Goal: Task Accomplishment & Management: Manage account settings

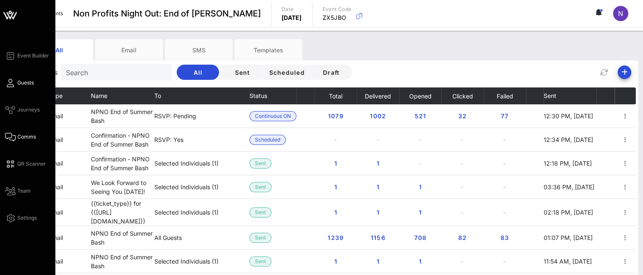
click at [24, 82] on span "Guests" at bounding box center [25, 83] width 16 height 8
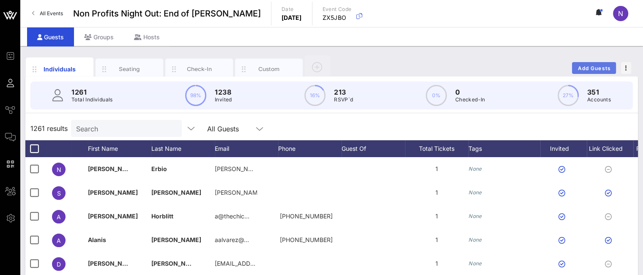
click at [590, 68] on span "Add Guests" at bounding box center [594, 68] width 33 height 6
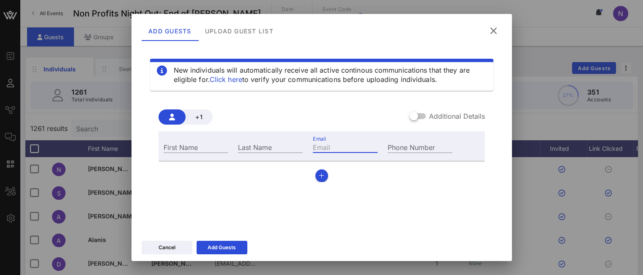
click at [330, 149] on input "Email" at bounding box center [345, 147] width 65 height 11
paste input "[EMAIL_ADDRESS][DOMAIN_NAME]"
type input "[EMAIL_ADDRESS][DOMAIN_NAME]"
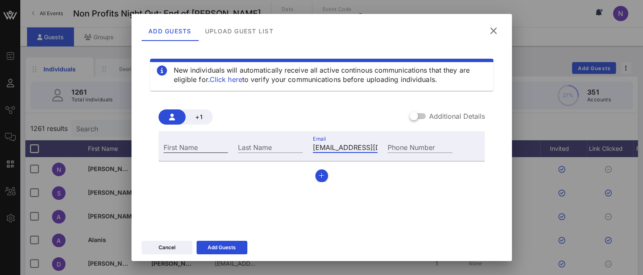
click at [171, 148] on input "First Name" at bounding box center [196, 147] width 65 height 11
type input "[PERSON_NAME]"
paste input "[PERSON_NAME]"
type input "C"
type input "[PERSON_NAME]"
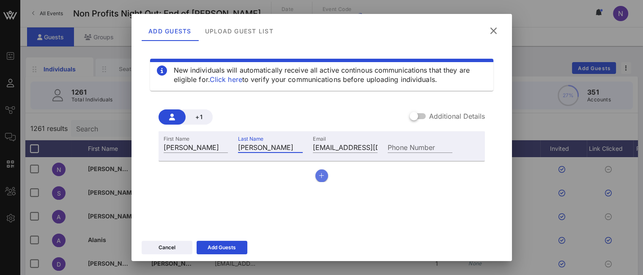
click at [321, 179] on button "button" at bounding box center [322, 176] width 13 height 13
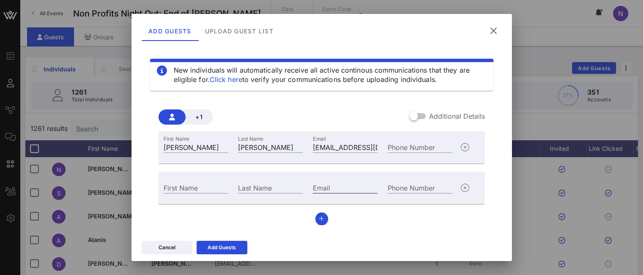
click at [335, 186] on input "Email" at bounding box center [345, 187] width 65 height 11
paste input "[EMAIL_ADDRESS][DOMAIN_NAME]"
type input "[EMAIL_ADDRESS][DOMAIN_NAME]"
click at [188, 189] on div "First Name" at bounding box center [196, 187] width 65 height 11
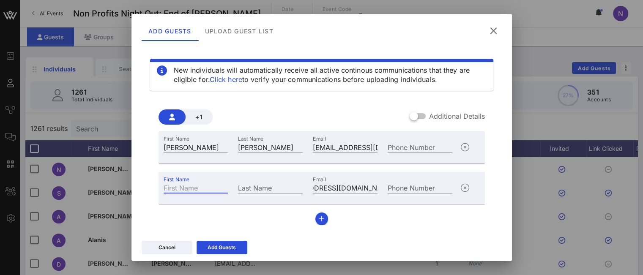
scroll to position [0, 0]
type input "Anan"
click at [253, 186] on div "Last Name" at bounding box center [270, 187] width 65 height 11
type input "[PERSON_NAME]"
click at [228, 247] on div "Add Guests" at bounding box center [222, 248] width 28 height 8
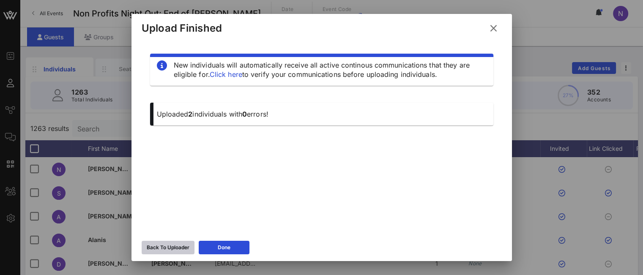
click at [162, 251] on div "Back To Uploader" at bounding box center [168, 248] width 43 height 8
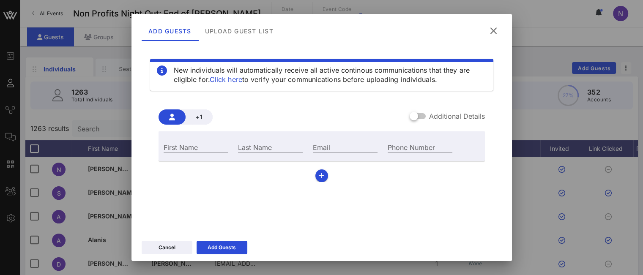
click at [494, 32] on icon at bounding box center [493, 31] width 13 height 12
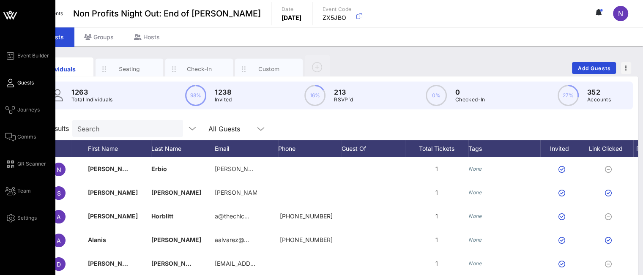
click at [24, 143] on div "Event Builder Guests Journeys Comms QR Scanner Team Settings" at bounding box center [30, 137] width 50 height 173
click at [28, 137] on span "Comms" at bounding box center [26, 137] width 19 height 8
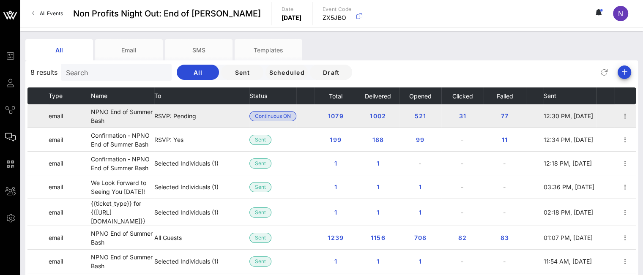
click at [286, 113] on span "Continuous ON" at bounding box center [273, 116] width 36 height 9
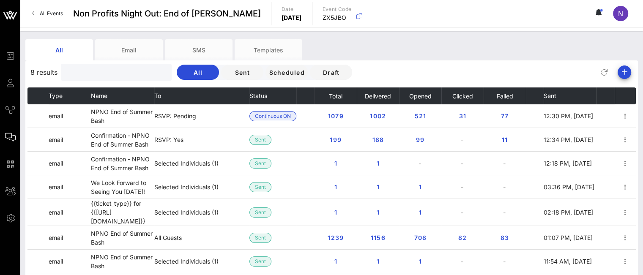
click at [97, 75] on input "text" at bounding box center [115, 72] width 99 height 11
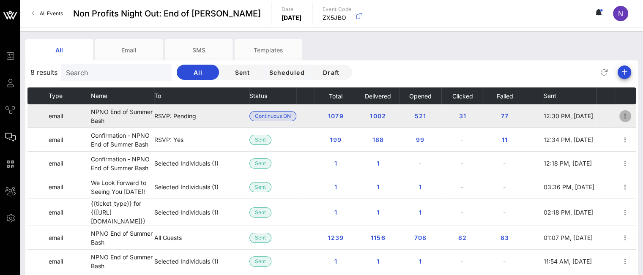
click at [621, 116] on icon "button" at bounding box center [626, 116] width 10 height 10
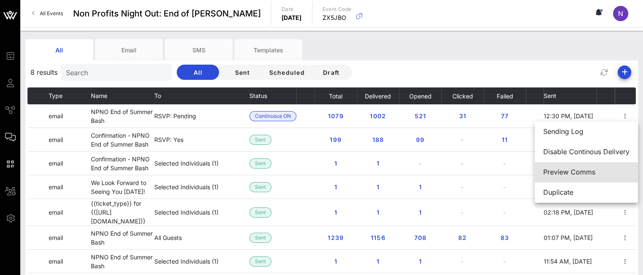
click at [560, 173] on div "Preview Comms" at bounding box center [587, 172] width 86 height 8
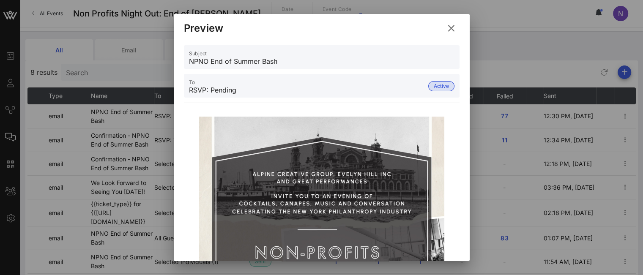
click at [436, 88] on span "Active" at bounding box center [441, 86] width 15 height 9
click at [331, 88] on input "RSVP: Pending" at bounding box center [308, 90] width 238 height 14
click at [448, 28] on icon at bounding box center [451, 28] width 15 height 15
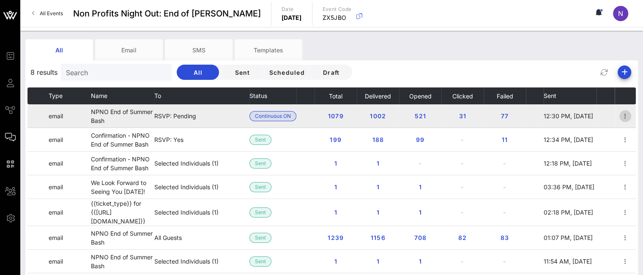
click at [628, 117] on icon "button" at bounding box center [626, 116] width 10 height 10
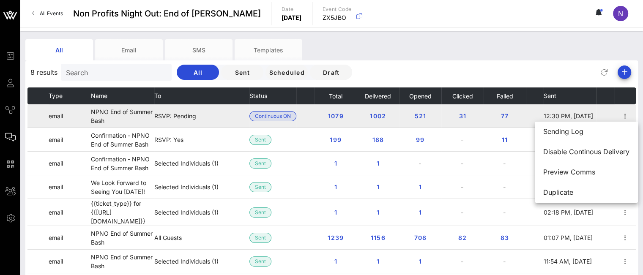
click at [401, 112] on td "521" at bounding box center [420, 116] width 42 height 24
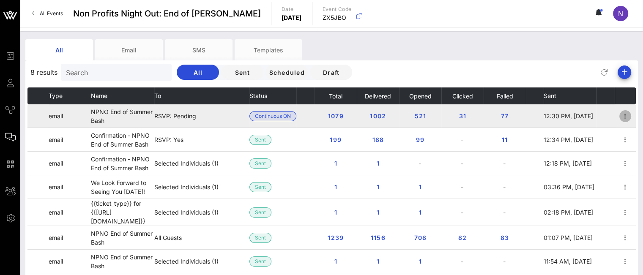
click at [628, 117] on icon "button" at bounding box center [626, 116] width 10 height 10
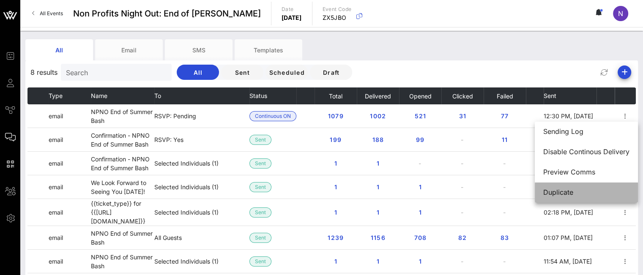
click at [567, 195] on div "Duplicate" at bounding box center [587, 193] width 86 height 8
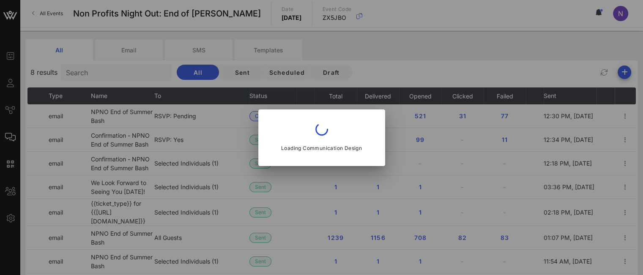
type input "Non-Profits Night Out™️"
type input "NPNO End of Summer Bash"
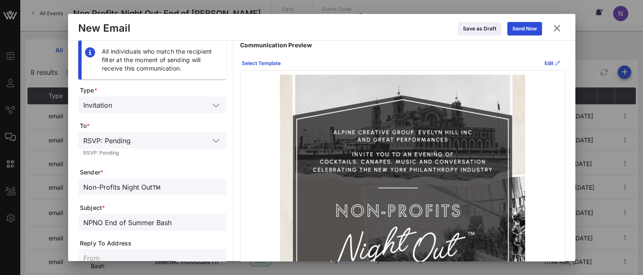
click at [211, 140] on div at bounding box center [215, 141] width 12 height 10
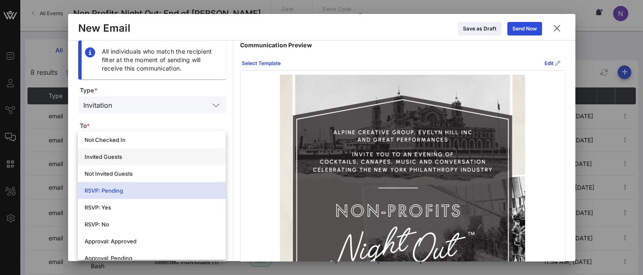
scroll to position [127, 0]
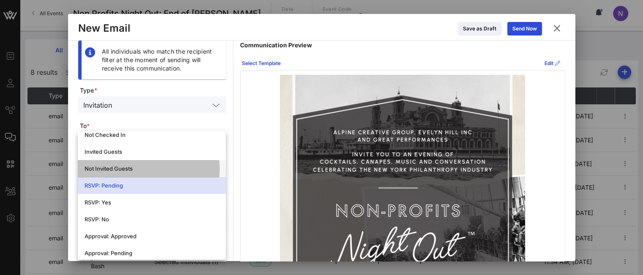
click at [137, 168] on div "Not Invited Guests" at bounding box center [152, 168] width 135 height 7
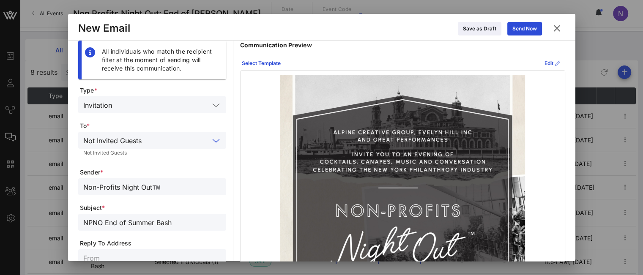
click at [212, 140] on icon at bounding box center [216, 141] width 8 height 10
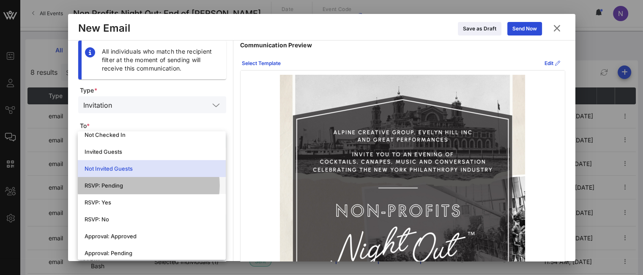
click at [124, 182] on div "RSVP: Pending" at bounding box center [152, 185] width 135 height 7
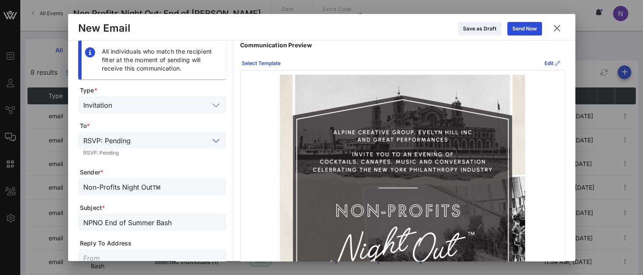
click at [559, 24] on icon at bounding box center [556, 28] width 15 height 14
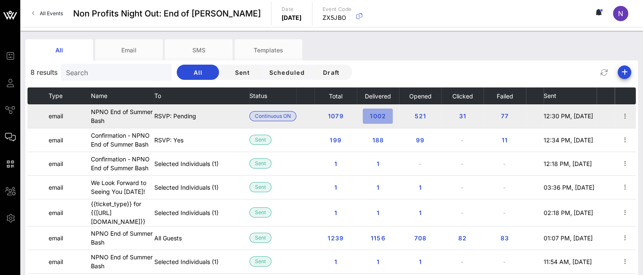
click at [386, 121] on button "1002" at bounding box center [378, 116] width 30 height 15
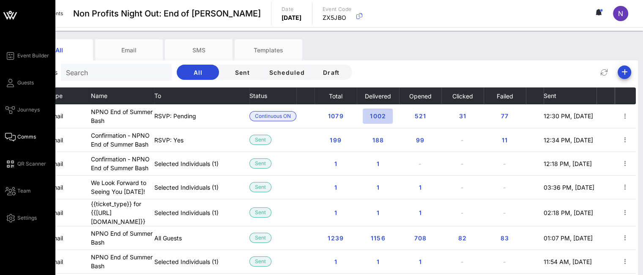
click at [438, 120] on td "521" at bounding box center [420, 116] width 42 height 24
click at [140, 121] on td "NPNO End of Summer Bash" at bounding box center [122, 116] width 63 height 24
click at [7, 79] on link "Guests" at bounding box center [19, 83] width 29 height 10
click at [387, 104] on button "Delivered" at bounding box center [378, 96] width 27 height 17
click at [411, 104] on button "Opened" at bounding box center [420, 96] width 23 height 17
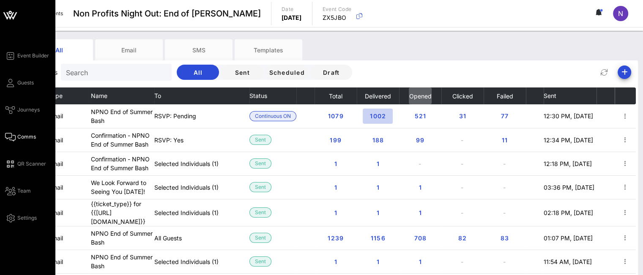
click at [428, 104] on button "Opened" at bounding box center [420, 96] width 23 height 17
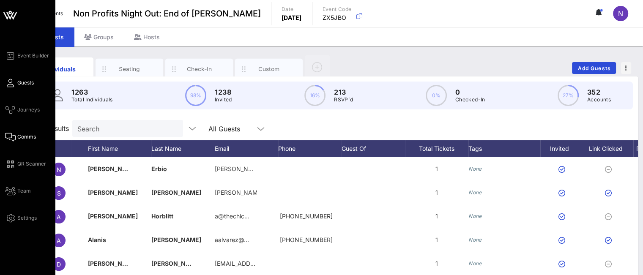
click at [25, 137] on span "Comms" at bounding box center [26, 137] width 19 height 8
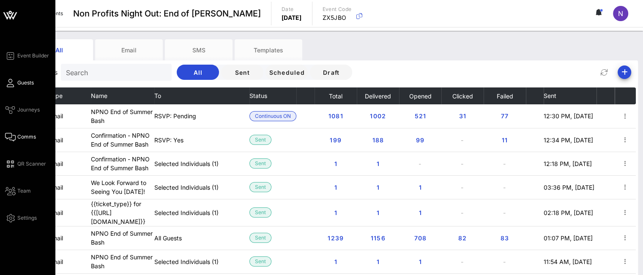
click at [25, 85] on span "Guests" at bounding box center [25, 83] width 16 height 8
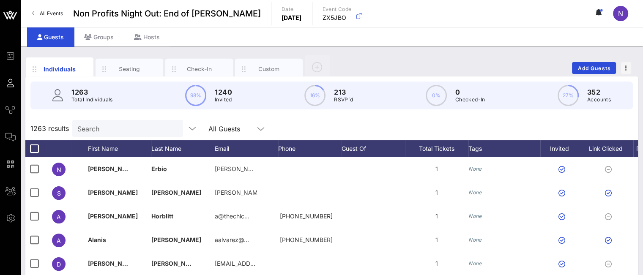
click at [133, 132] on input "Search" at bounding box center [126, 128] width 99 height 11
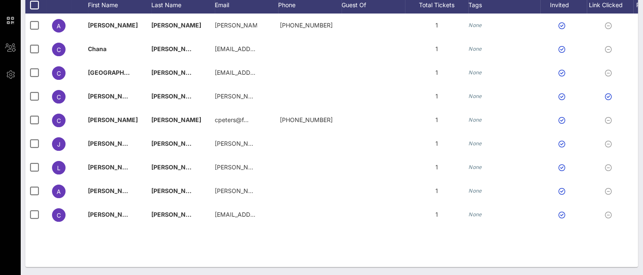
scroll to position [0, 93]
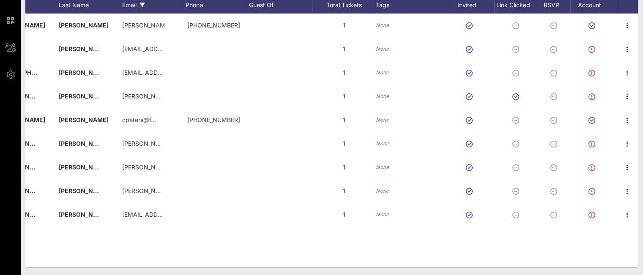
type input "chan"
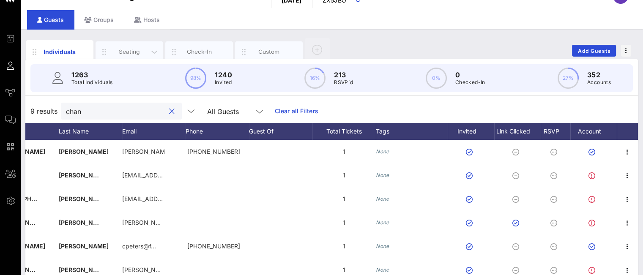
scroll to position [17, 0]
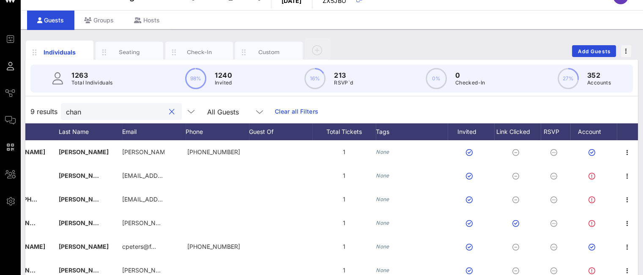
click at [169, 115] on button "clear icon" at bounding box center [171, 112] width 5 height 8
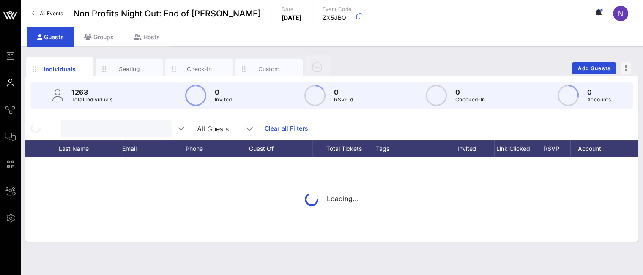
scroll to position [0, 0]
